Goal: Information Seeking & Learning: Learn about a topic

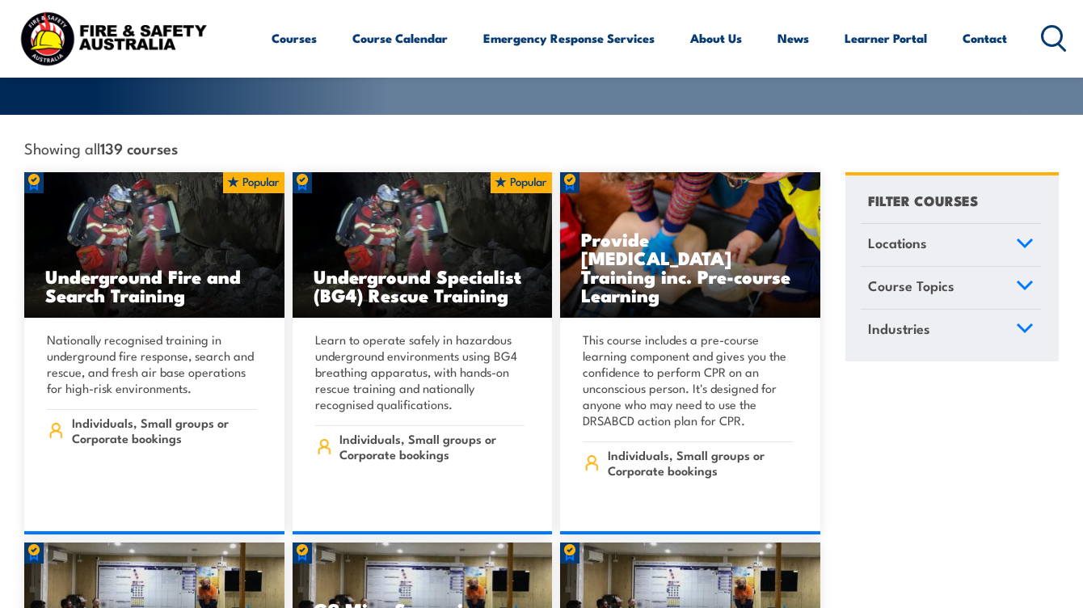
scroll to position [431, 0]
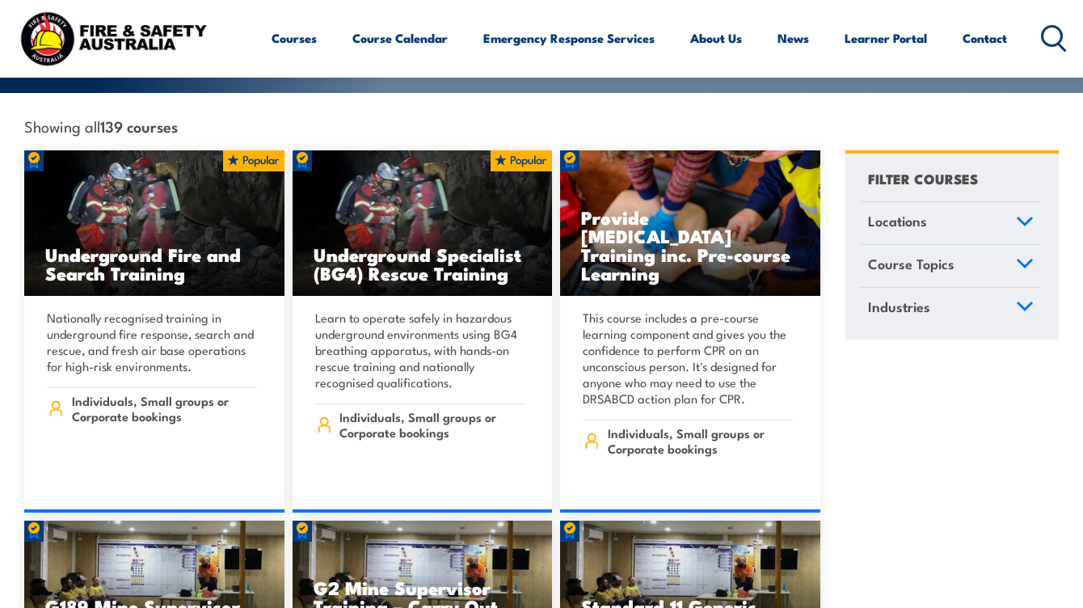
click at [1020, 260] on icon at bounding box center [1025, 263] width 15 height 7
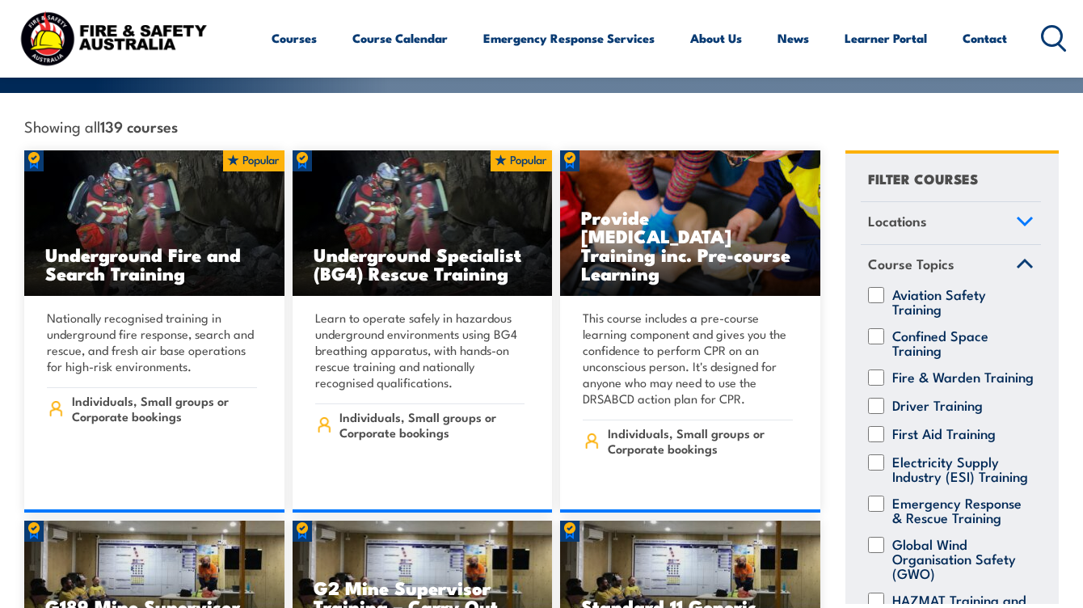
click at [888, 370] on div "Fire & Warden Training" at bounding box center [951, 378] width 180 height 16
click at [879, 370] on input "Fire & Warden Training" at bounding box center [876, 378] width 16 height 16
checkbox input "true"
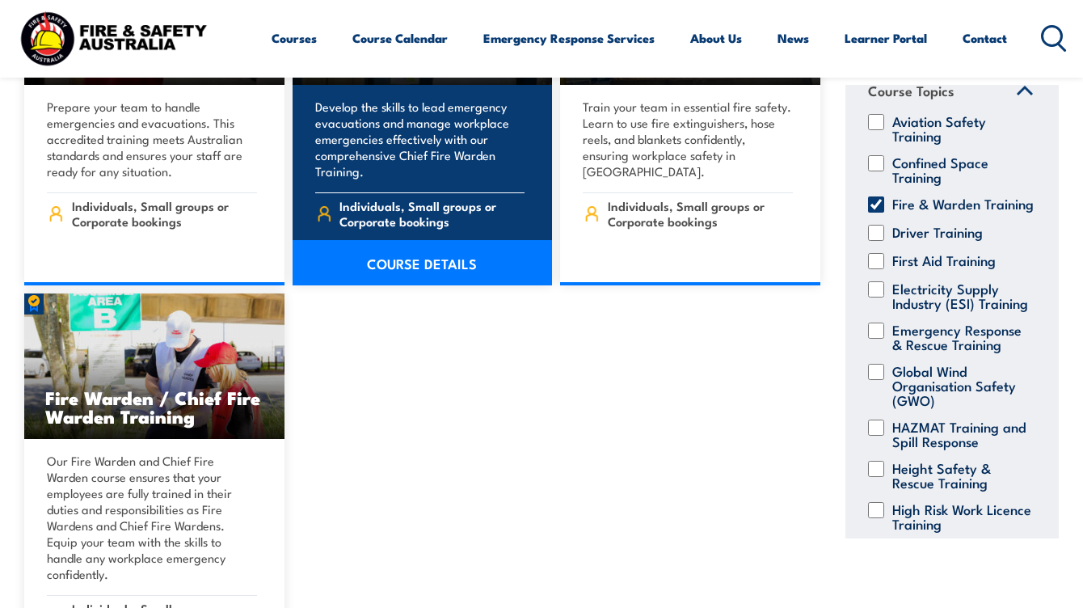
scroll to position [2264, 0]
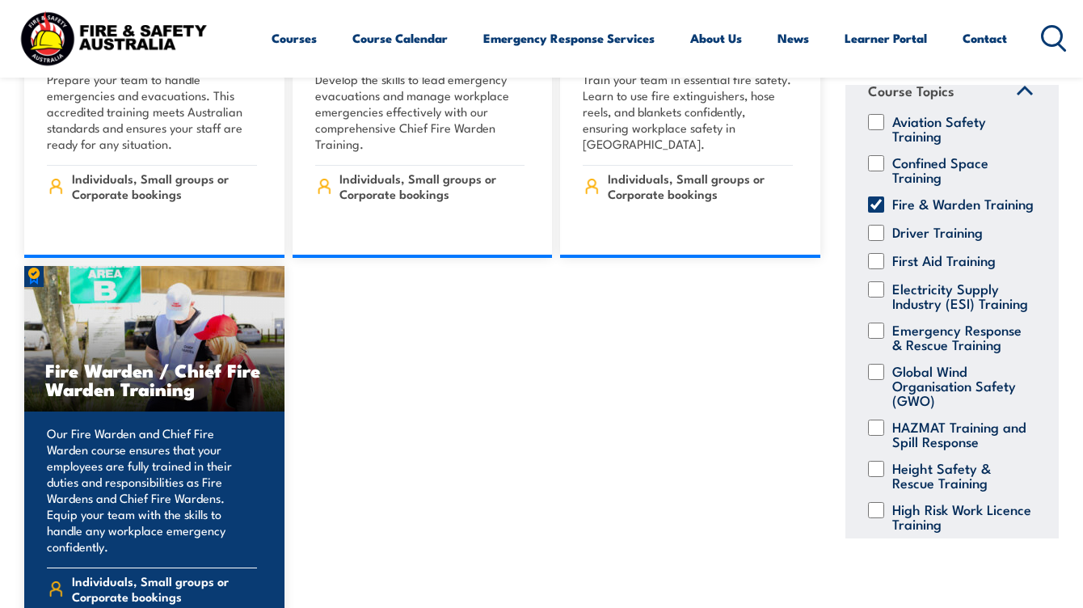
click at [207, 314] on img at bounding box center [154, 339] width 260 height 146
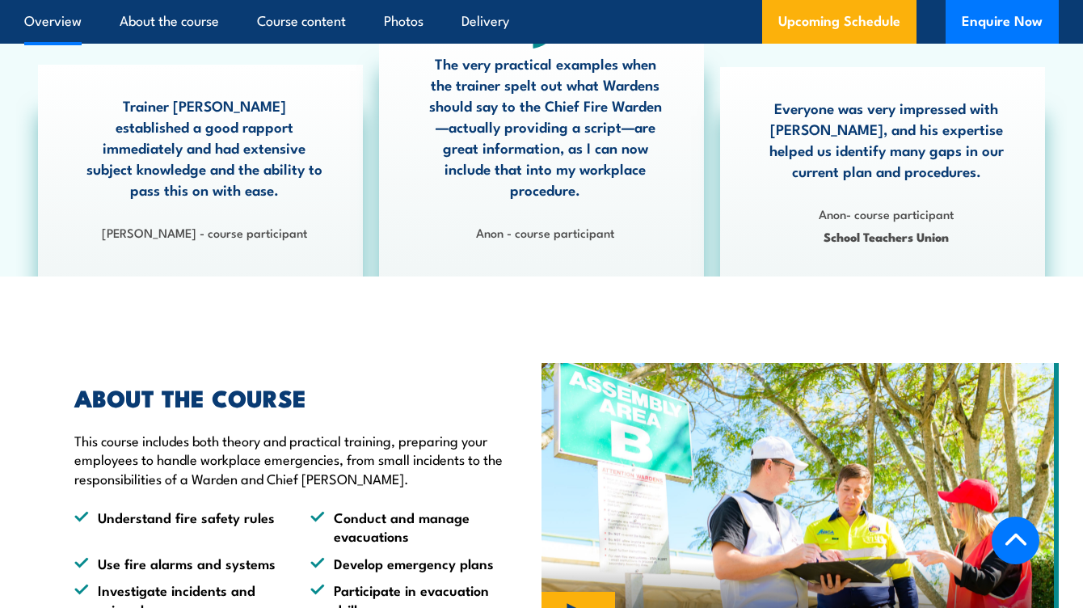
scroll to position [970, 0]
